Goal: Information Seeking & Learning: Check status

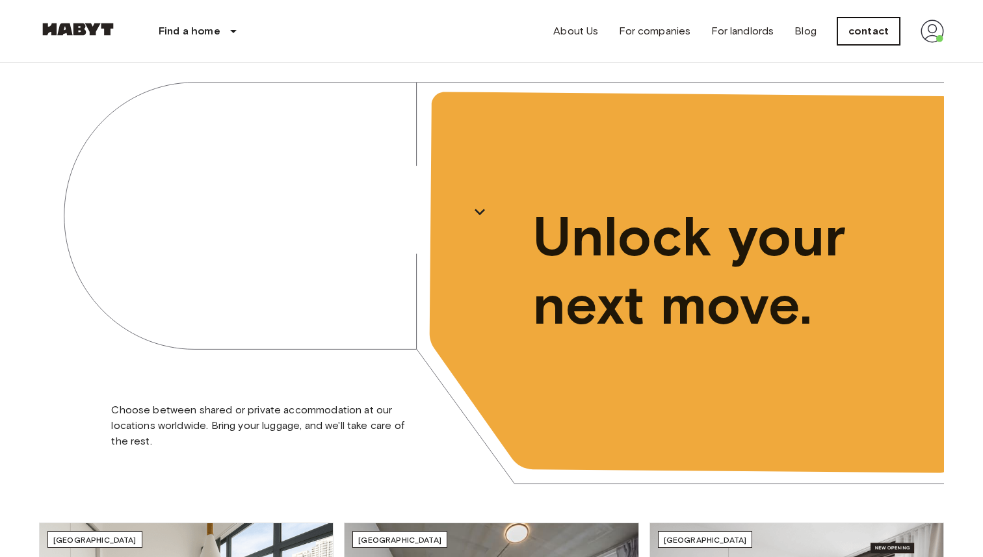
click at [862, 25] on font "contact" at bounding box center [868, 31] width 40 height 12
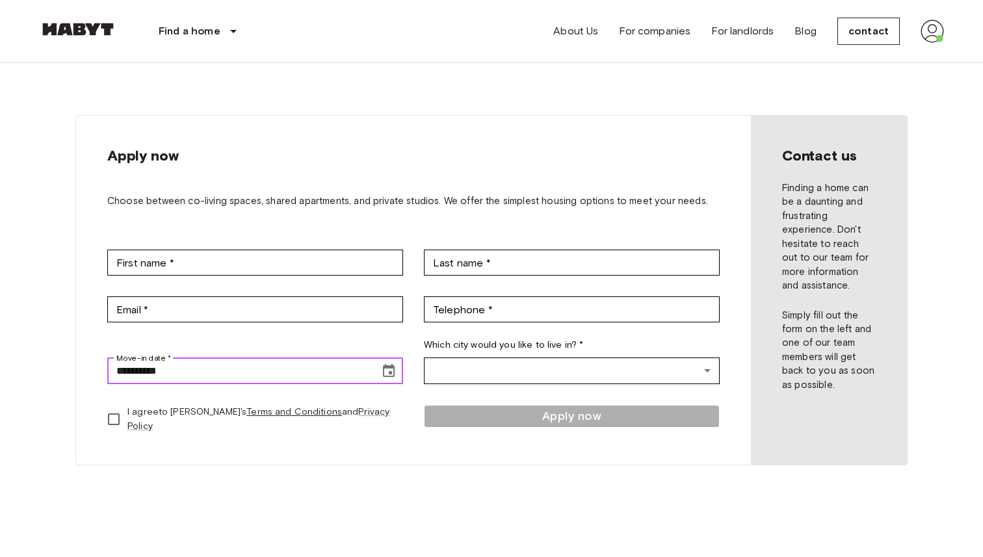
click at [385, 376] on icon "Choose date, selected date is Sep 17, 2025" at bounding box center [389, 370] width 12 height 13
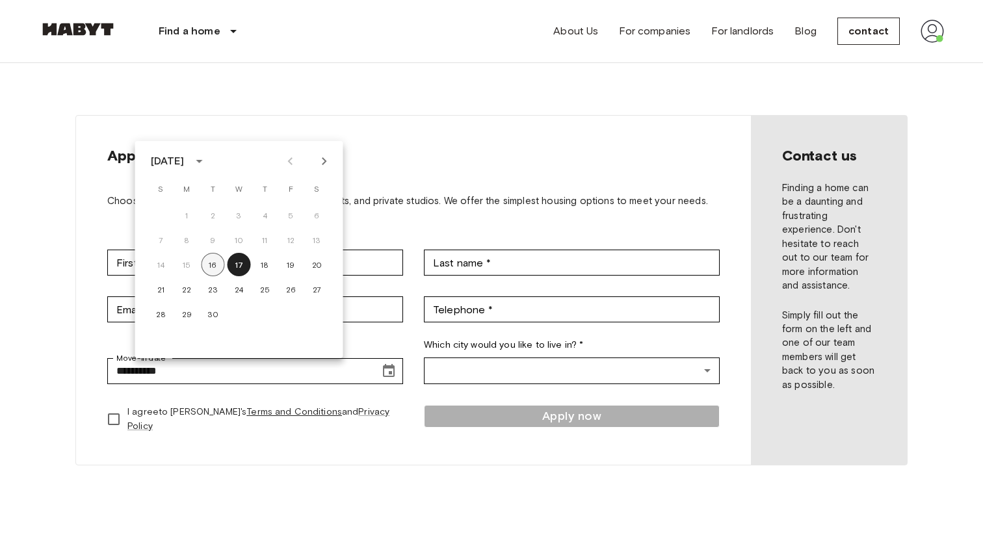
click at [213, 268] on font "16" at bounding box center [213, 265] width 8 height 10
type input "**********"
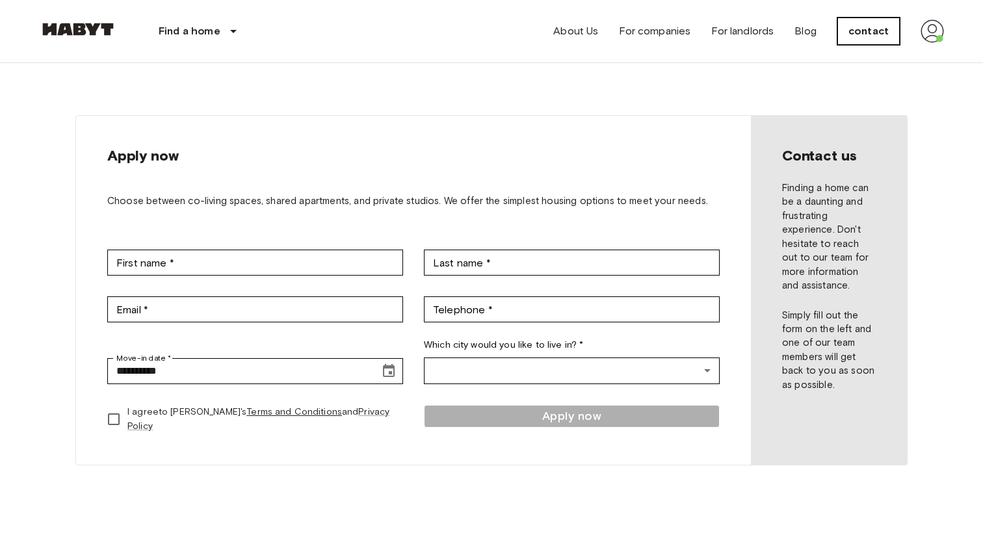
click at [853, 36] on font "contact" at bounding box center [868, 31] width 40 height 12
click at [937, 39] on img at bounding box center [931, 30] width 23 height 23
click at [898, 57] on li "Profile" at bounding box center [907, 55] width 130 height 24
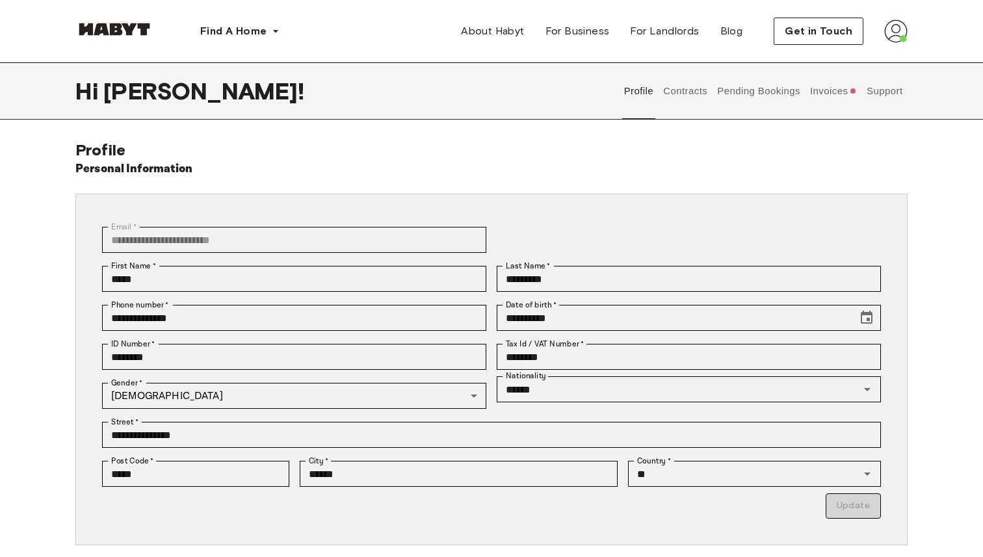
click at [821, 94] on button "Invoices" at bounding box center [833, 90] width 50 height 57
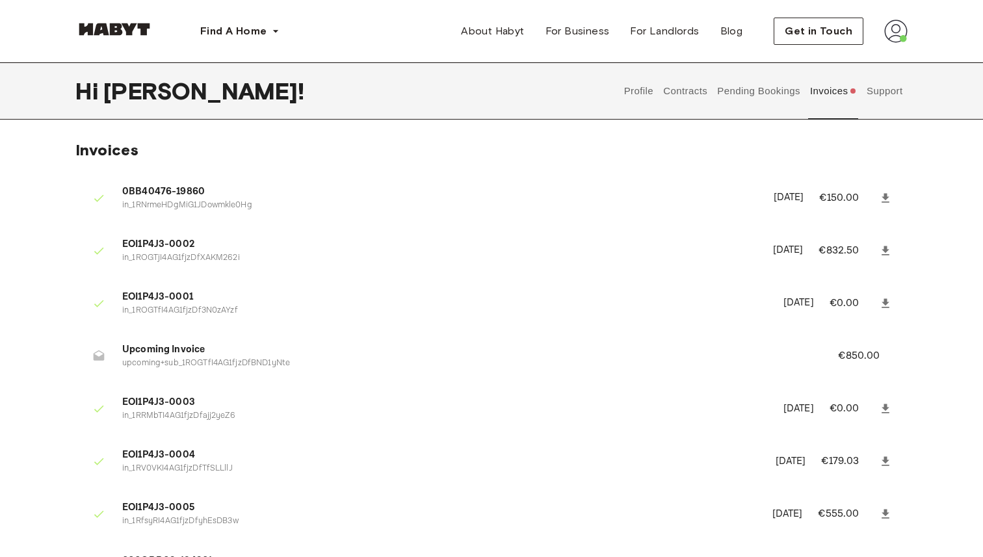
click at [899, 91] on button "Support" at bounding box center [884, 90] width 40 height 57
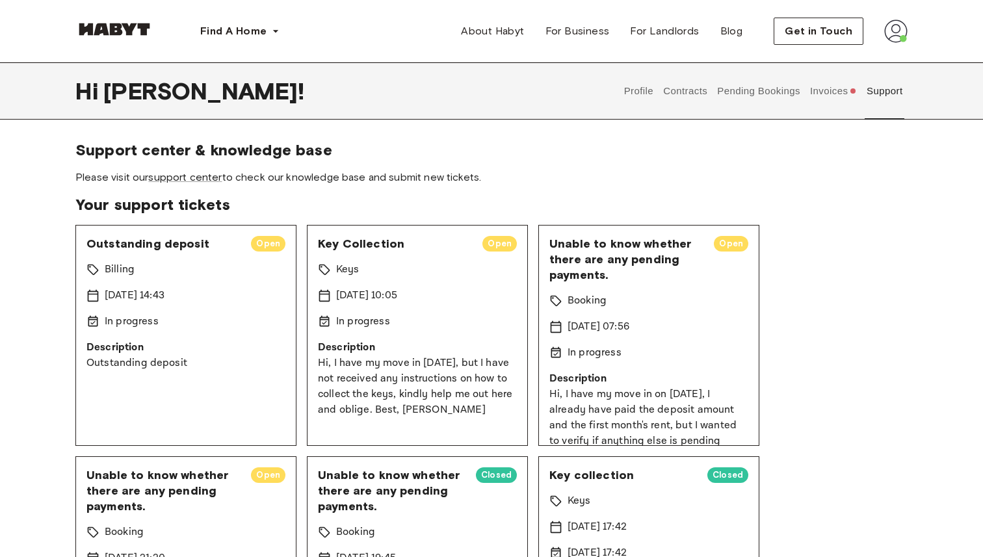
click at [420, 337] on div "Key Collection Open Keys 15 Sep 2025 10:05 In progress Description Hi, I have m…" at bounding box center [417, 335] width 221 height 221
click at [805, 86] on div "Profile Contracts Pending Bookings Invoices Support" at bounding box center [763, 90] width 289 height 57
click at [821, 90] on button "Invoices" at bounding box center [833, 90] width 50 height 57
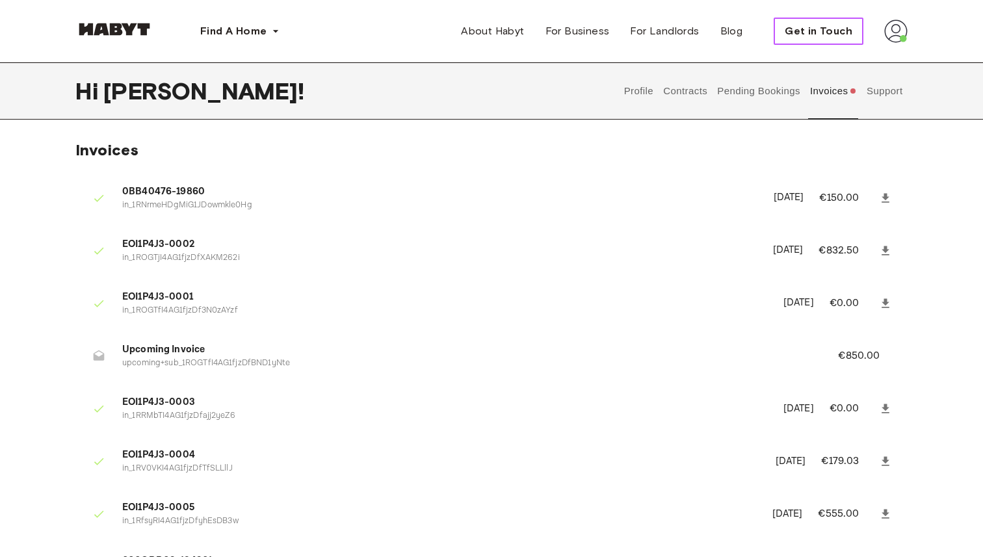
click at [805, 21] on button "Get in Touch" at bounding box center [818, 31] width 90 height 27
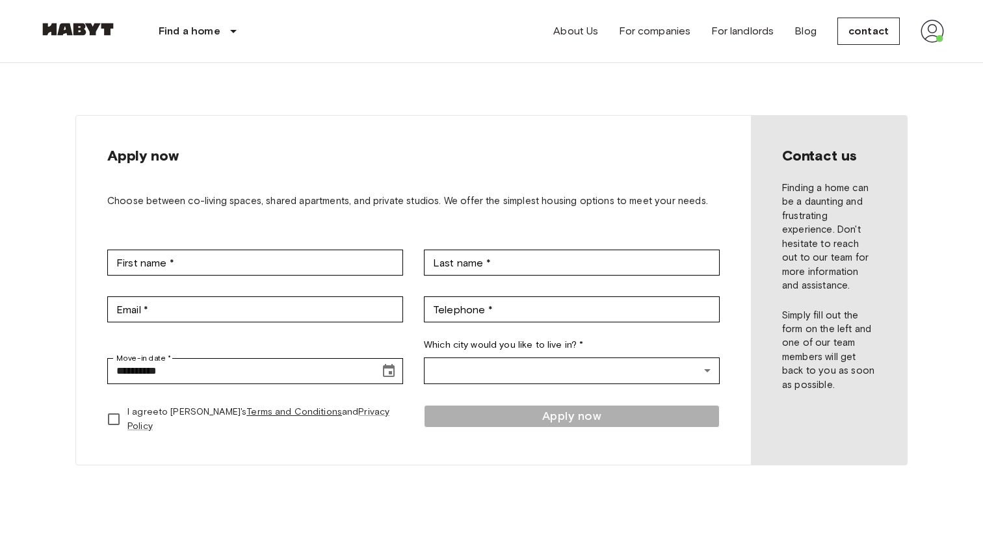
click at [598, 173] on div "**********" at bounding box center [413, 290] width 675 height 349
click at [653, 29] on font "For companies" at bounding box center [654, 31] width 71 height 12
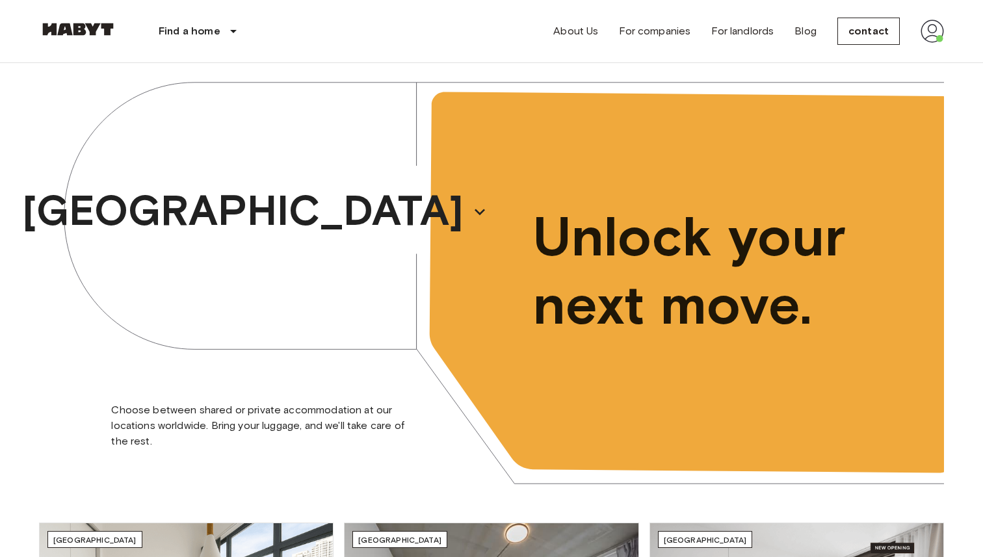
click at [929, 34] on img at bounding box center [931, 30] width 23 height 23
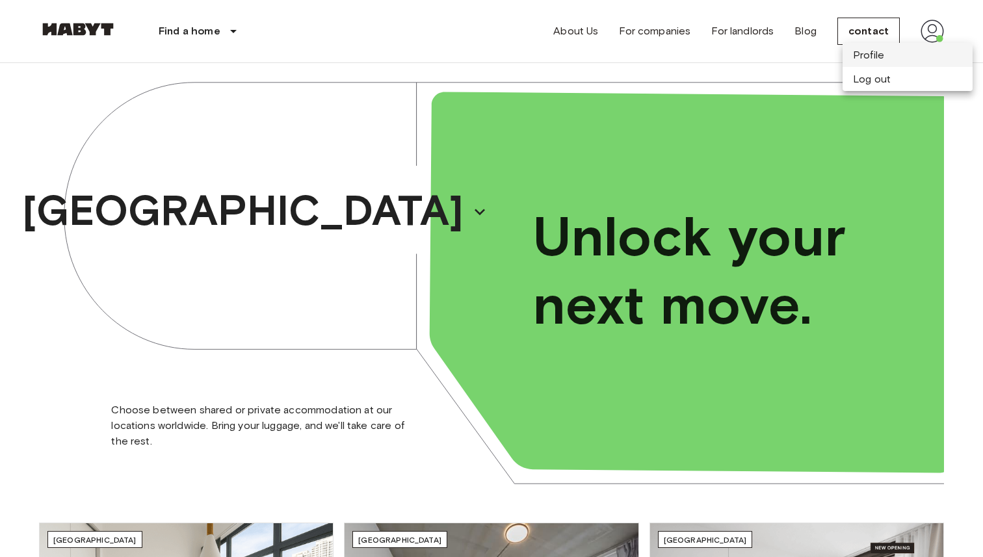
click at [880, 63] on li "Profile" at bounding box center [907, 55] width 130 height 24
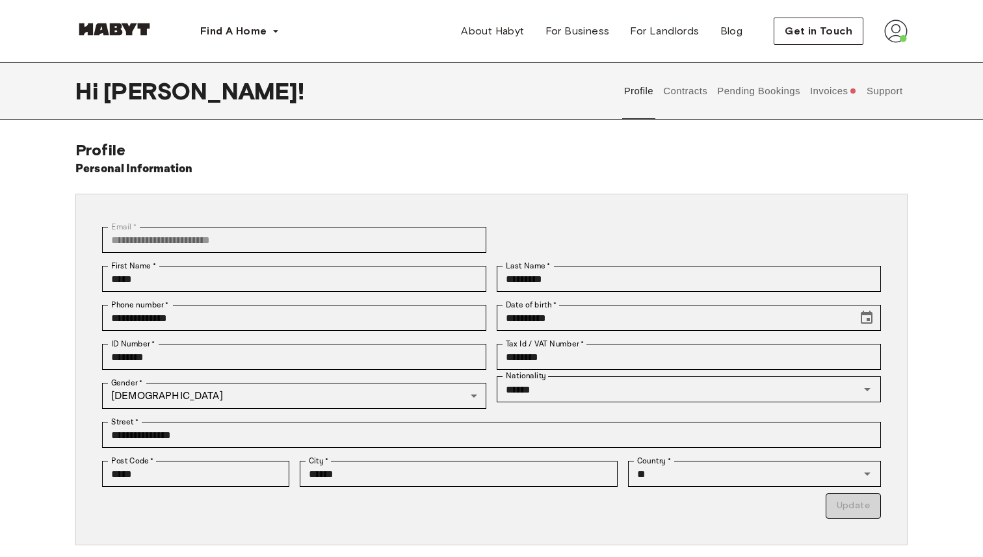
click at [900, 91] on button "Support" at bounding box center [884, 90] width 40 height 57
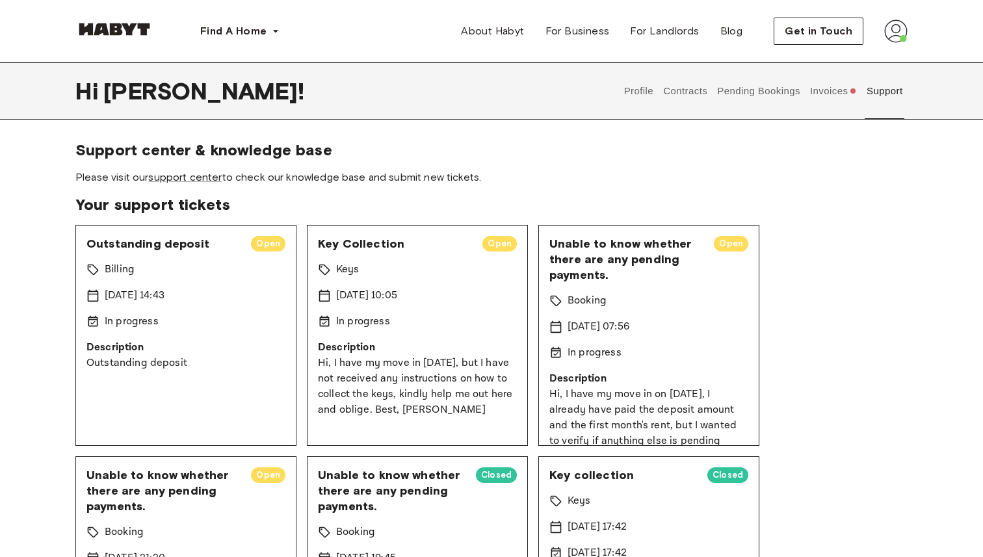
click at [153, 328] on p "In progress" at bounding box center [132, 322] width 54 height 16
click at [221, 324] on div "In progress" at bounding box center [185, 322] width 199 height 16
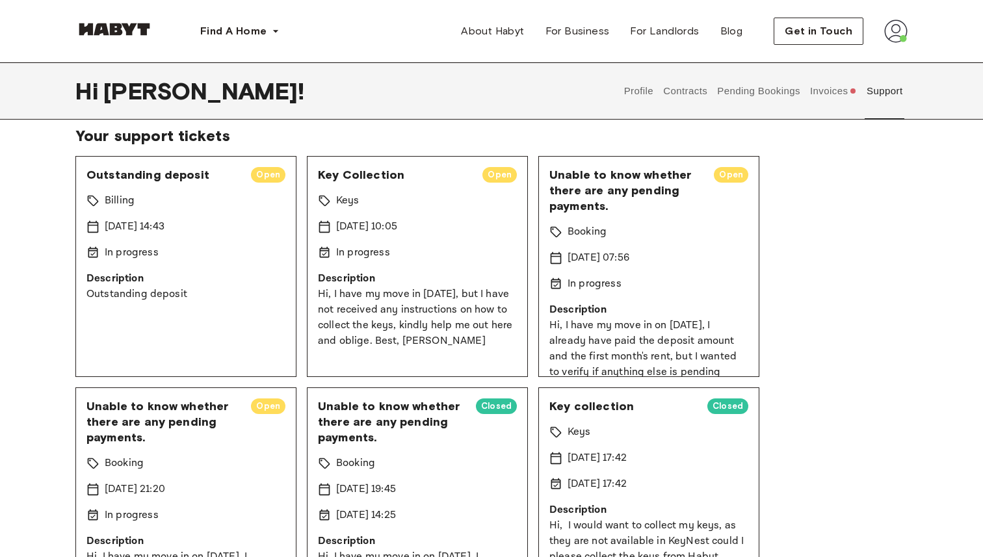
scroll to position [75, 0]
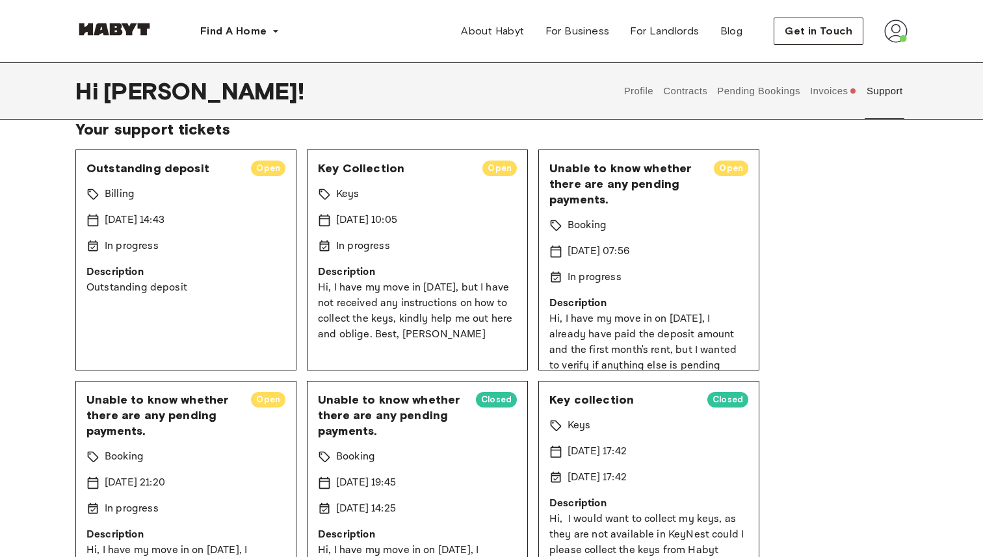
click at [370, 351] on div "Key Collection Open Keys [DATE] 10:05 In progress Description Hi, I have my mov…" at bounding box center [417, 259] width 221 height 221
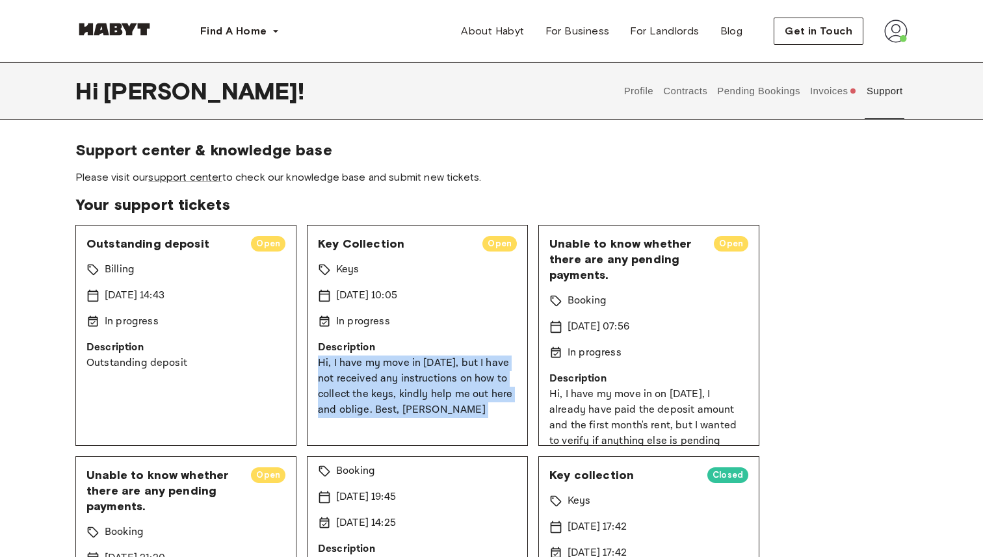
scroll to position [0, 0]
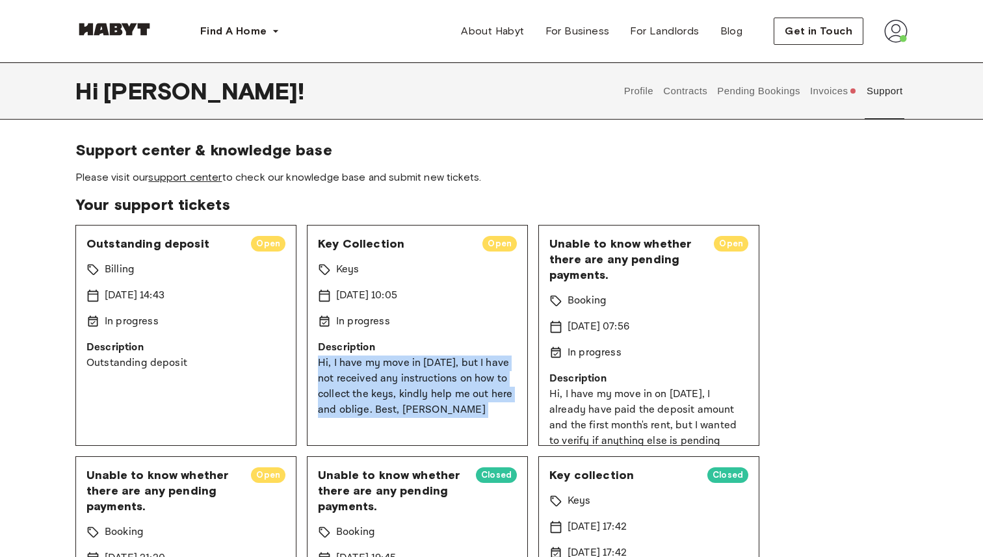
click at [176, 172] on link "support center" at bounding box center [184, 177] width 73 height 12
click at [464, 387] on p "Hi, I have my move in [DATE], but I have not received any instructions on how t…" at bounding box center [417, 387] width 199 height 62
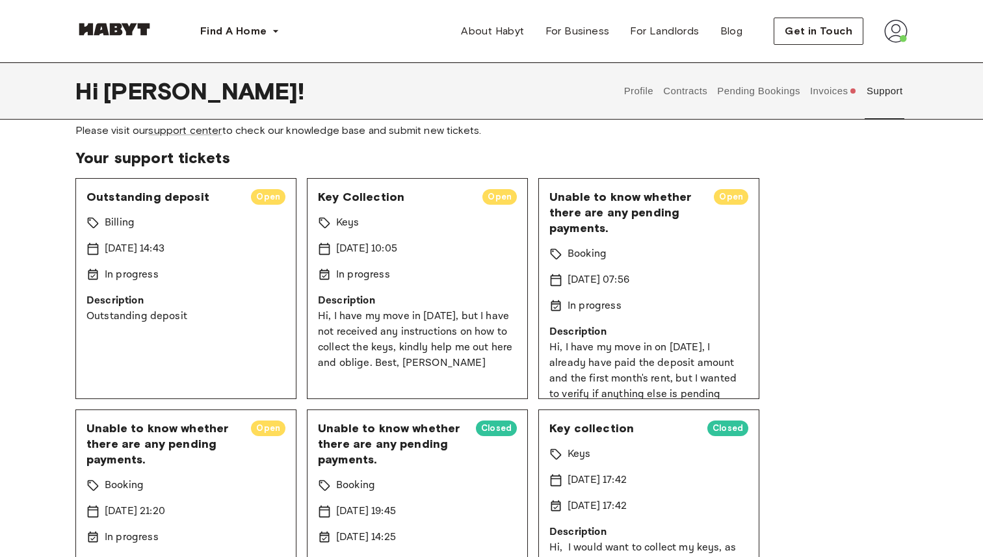
scroll to position [48, 0]
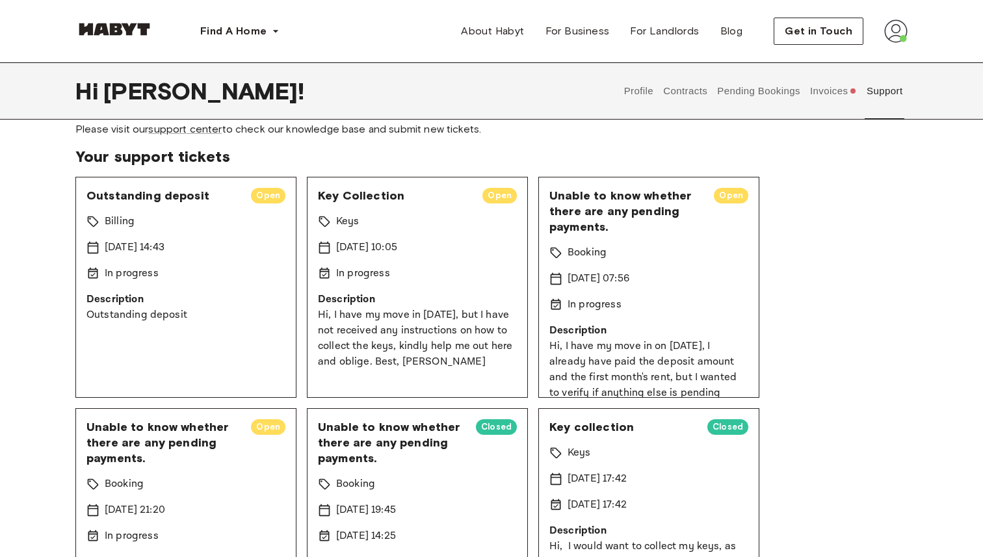
drag, startPoint x: 479, startPoint y: 365, endPoint x: 311, endPoint y: 313, distance: 175.7
click at [311, 313] on div "Key Collection Open Keys [DATE] 10:05 In progress Description Hi, I have my mov…" at bounding box center [417, 287] width 221 height 221
copy p "Hi, I have my move in [DATE], but I have not received any instructions on how t…"
click at [186, 121] on section "Support center & knowledge base Please visit our support center to check our kn…" at bounding box center [491, 114] width 832 height 44
click at [190, 127] on link "support center" at bounding box center [184, 129] width 73 height 12
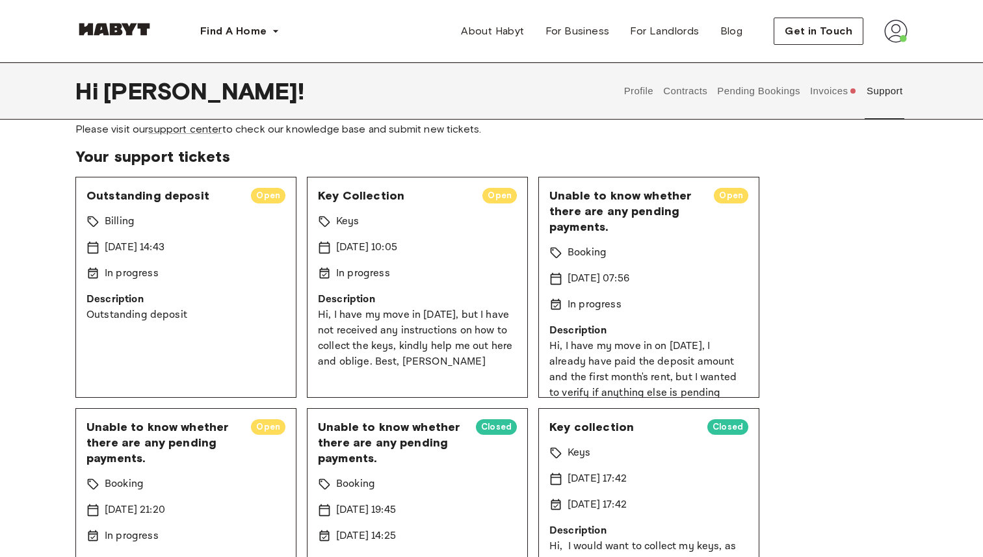
scroll to position [0, 0]
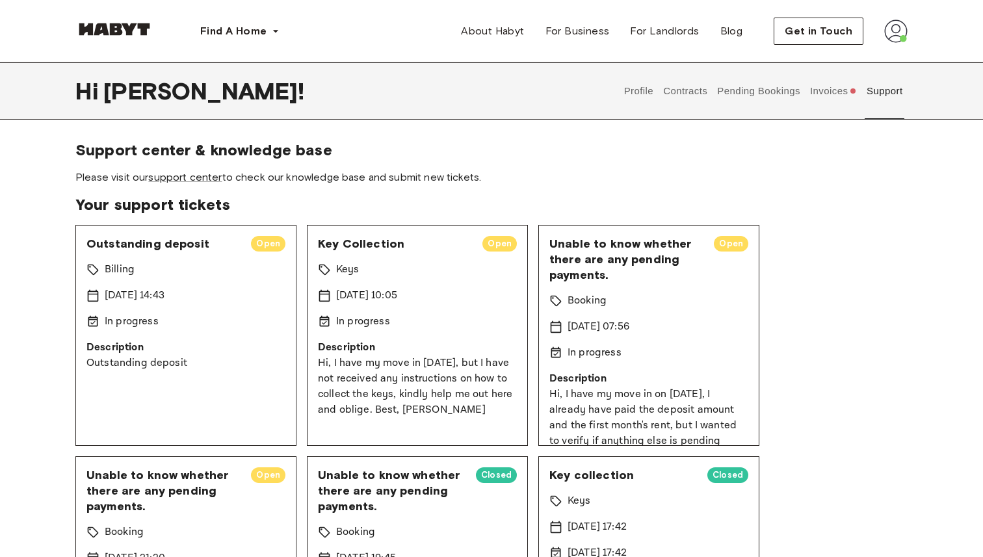
click at [214, 338] on div "Outstanding deposit Open Billing 15 Sep 2025 14:43 In progress Description Outs…" at bounding box center [185, 335] width 221 height 221
click at [269, 311] on div "Outstanding deposit Open Billing 15 Sep 2025 14:43 In progress Description Outs…" at bounding box center [185, 335] width 221 height 221
click at [218, 307] on div "Outstanding deposit Resolved Billing 15 Sep 2025 14:43 In progress Description …" at bounding box center [185, 335] width 221 height 221
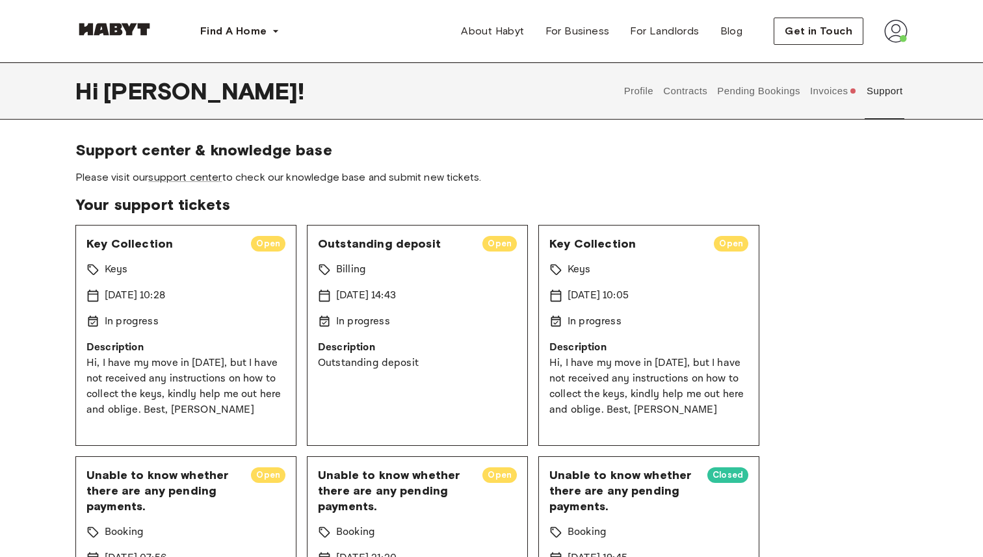
click at [255, 300] on div "16 Sep 2025 10:28" at bounding box center [185, 296] width 199 height 16
click at [188, 350] on p "Description" at bounding box center [185, 348] width 199 height 16
click at [229, 243] on span "Key Collection" at bounding box center [163, 244] width 154 height 16
click at [229, 244] on span "Key Collection" at bounding box center [163, 244] width 154 height 16
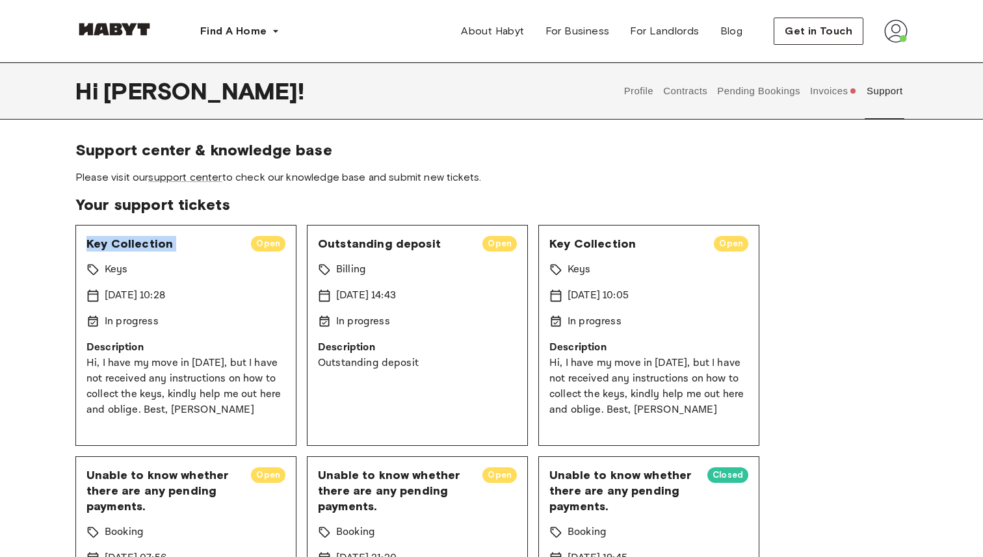
click at [229, 244] on span "Key Collection" at bounding box center [163, 244] width 154 height 16
click at [431, 407] on div "Outstanding deposit Open Billing [DATE] 14:43 In progress Description Outstandi…" at bounding box center [417, 335] width 221 height 221
click at [431, 407] on div "Outstanding deposit Open Billing 15 Sep 2025 14:43 In progress Description Outs…" at bounding box center [417, 335] width 221 height 221
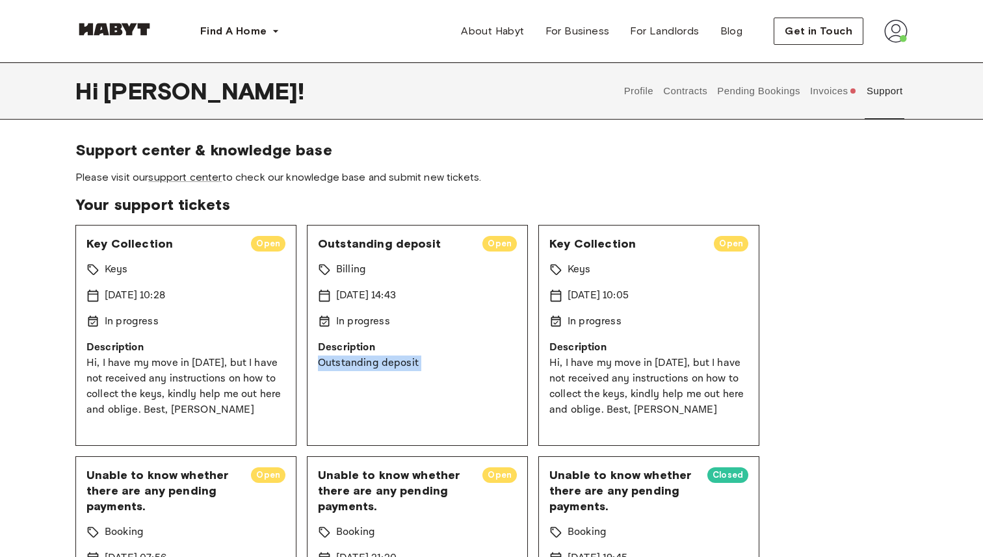
click at [431, 407] on div "Outstanding deposit Open Billing 15 Sep 2025 14:43 In progress Description Outs…" at bounding box center [417, 335] width 221 height 221
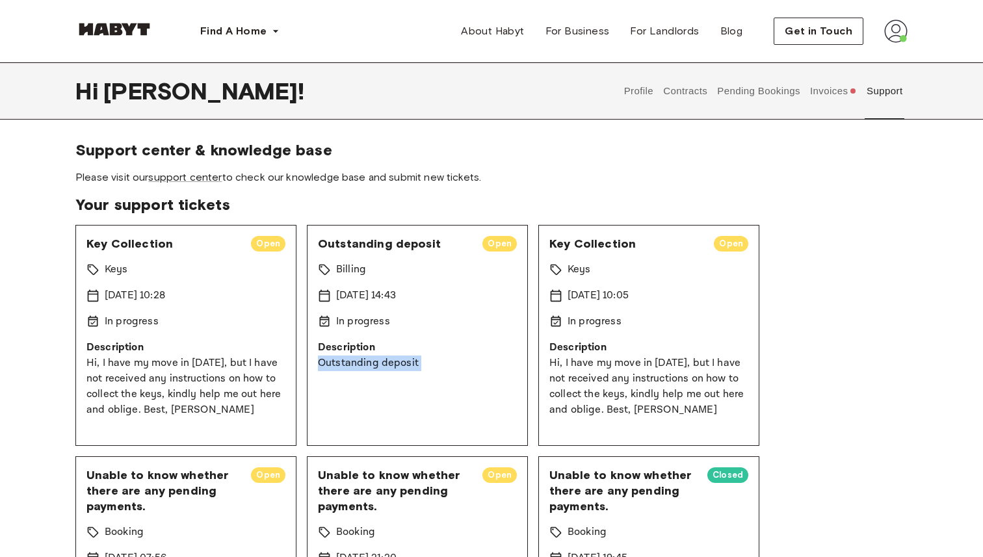
click at [431, 407] on div "Outstanding deposit Open Billing 15 Sep 2025 14:43 In progress Description Outs…" at bounding box center [417, 335] width 221 height 221
click at [843, 98] on button "Invoices" at bounding box center [833, 90] width 50 height 57
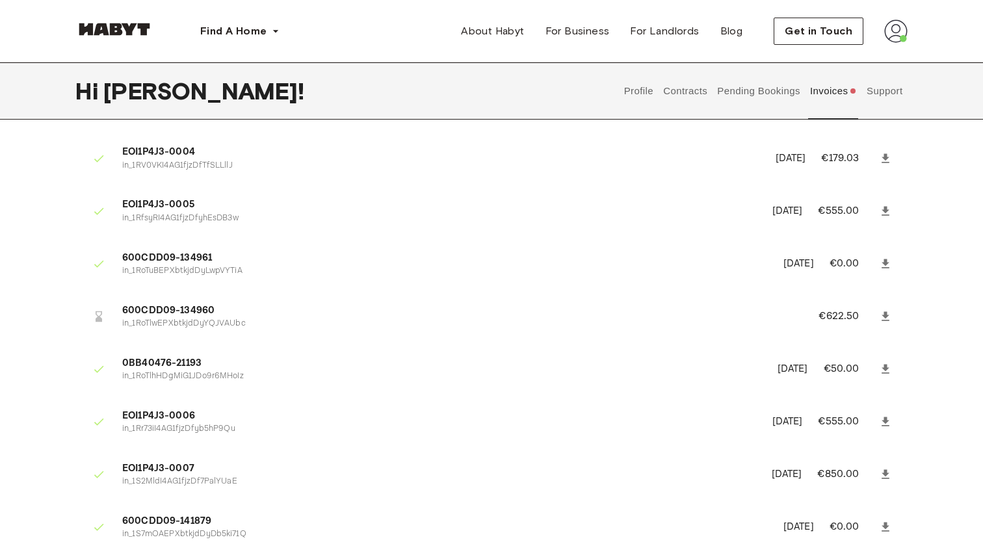
scroll to position [302, 0]
click at [93, 315] on icon at bounding box center [98, 317] width 13 height 13
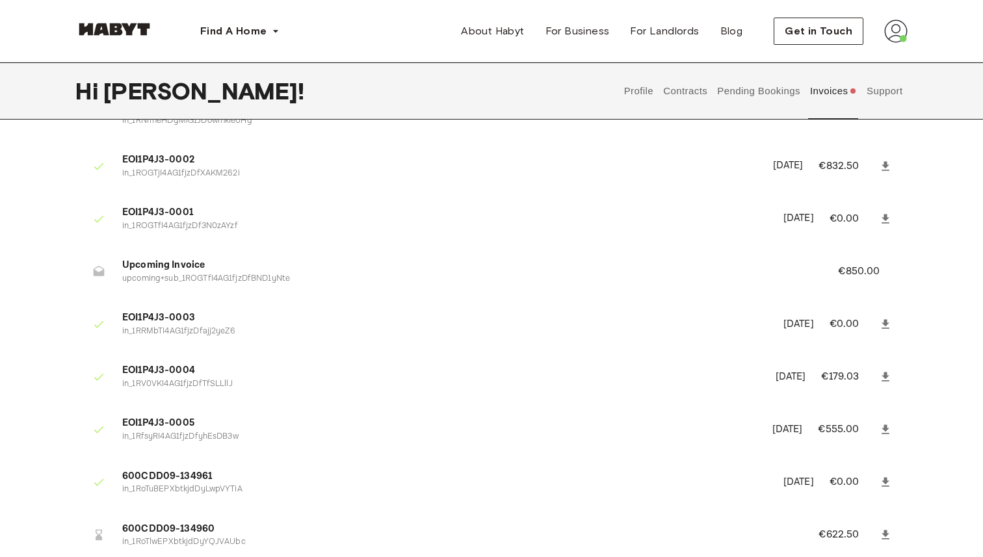
scroll to position [42, 0]
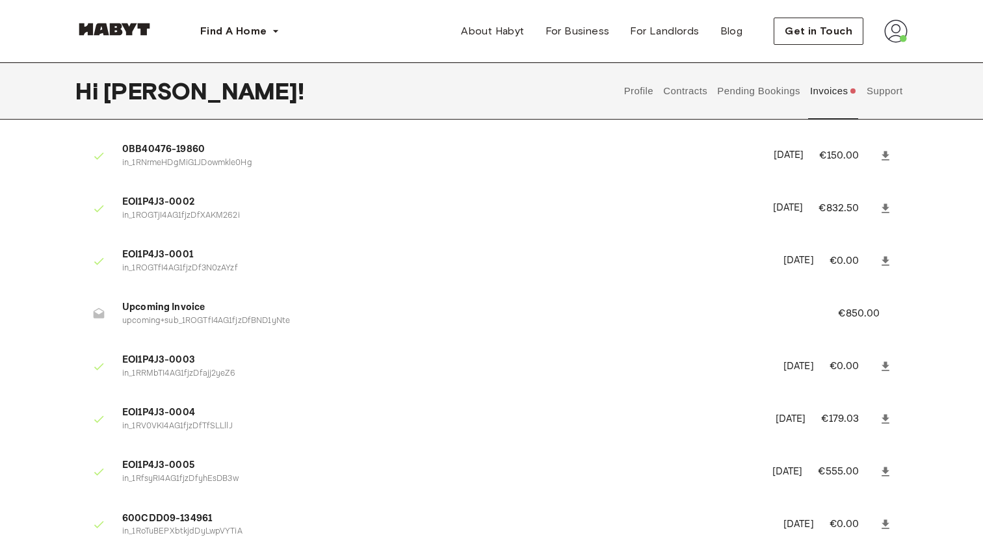
click at [667, 106] on button "Contracts" at bounding box center [685, 90] width 47 height 57
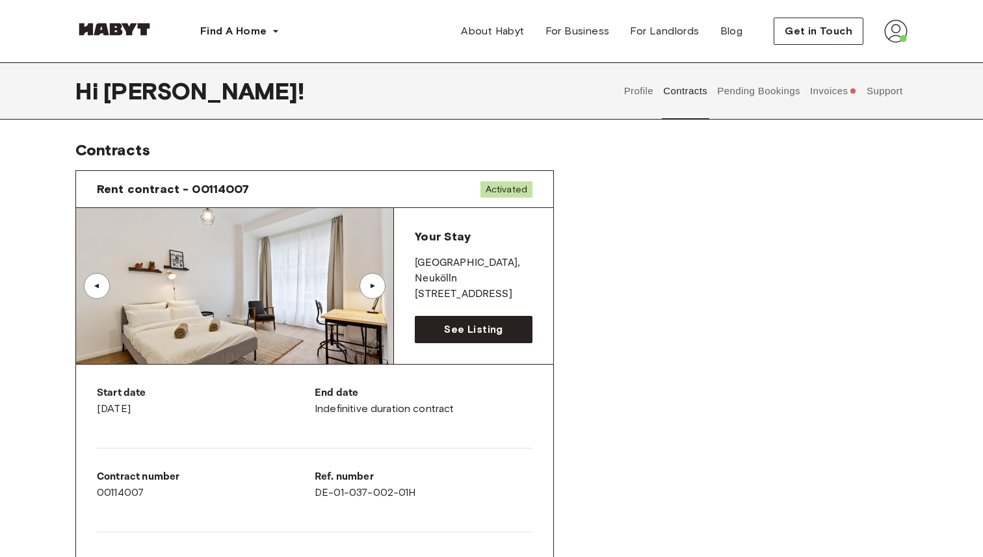
click at [836, 94] on button "Invoices" at bounding box center [833, 90] width 50 height 57
